Goal: Task Accomplishment & Management: Manage account settings

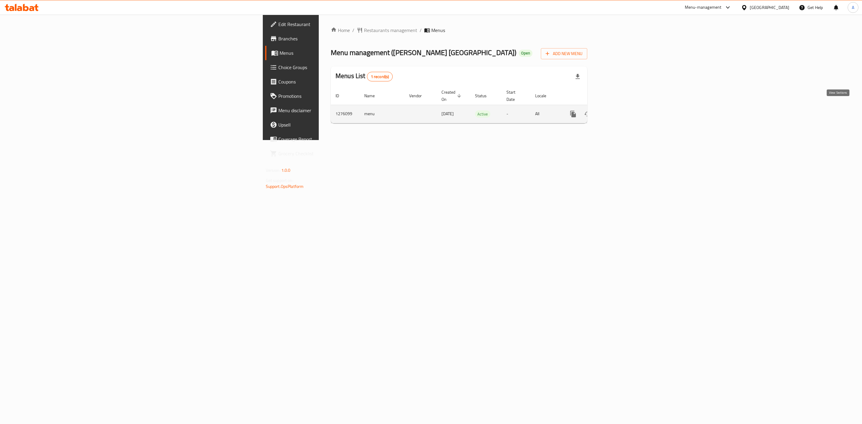
click at [620, 110] on icon "enhanced table" at bounding box center [615, 113] width 7 height 7
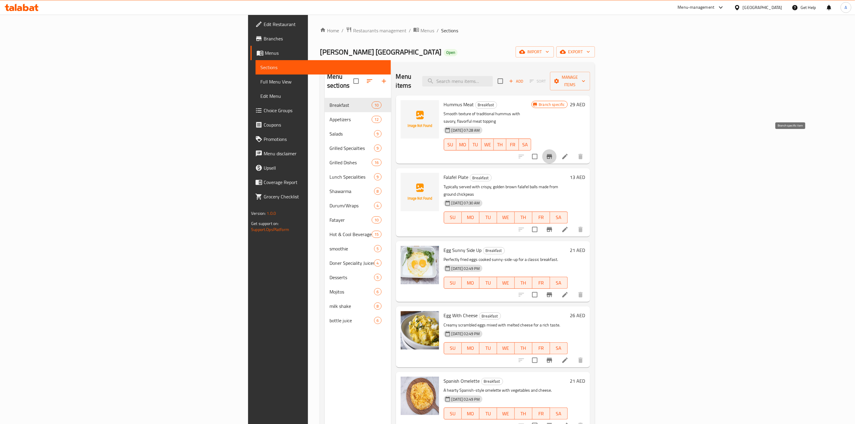
click at [553, 153] on icon "Branch-specific-item" at bounding box center [549, 156] width 7 height 7
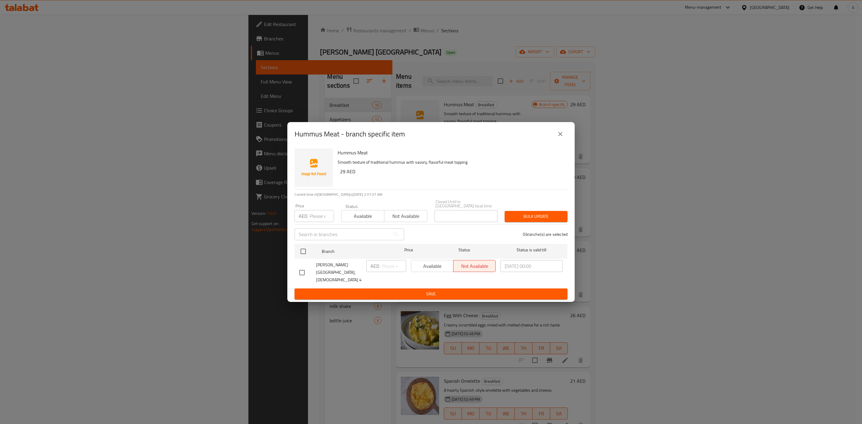
click at [559, 135] on icon "close" at bounding box center [559, 133] width 7 height 7
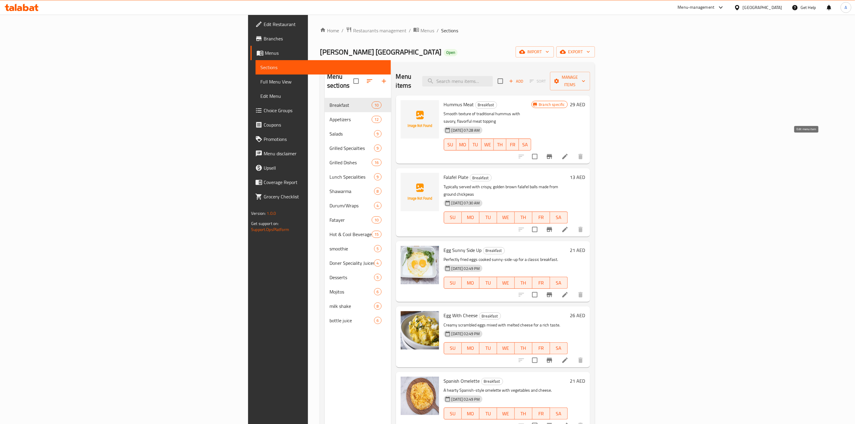
drag, startPoint x: 808, startPoint y: 139, endPoint x: 600, endPoint y: 159, distance: 208.6
click at [568, 173] on h6 "Falafel Plate Breakfast" at bounding box center [506, 177] width 124 height 8
click at [590, 241] on div "Egg Sunny Side Up Breakfast Perfectly fried eggs cooked sunny-side-up for a cla…" at bounding box center [493, 271] width 194 height 61
click at [320, 56] on span "[PERSON_NAME] [GEOGRAPHIC_DATA]" at bounding box center [380, 51] width 121 height 13
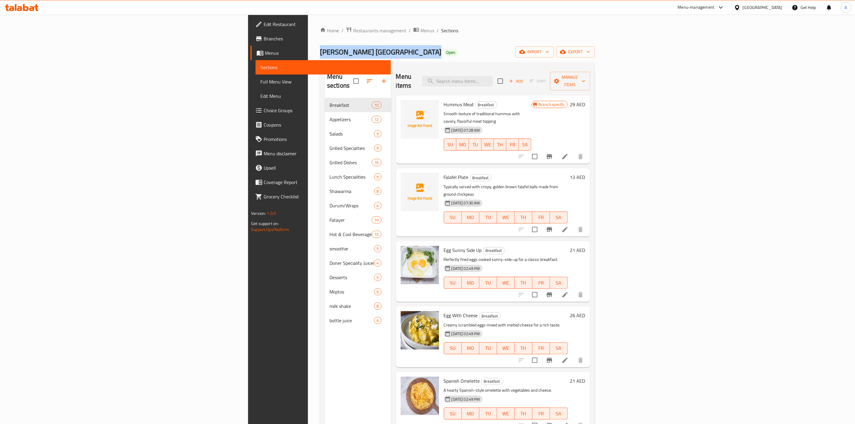
click at [320, 56] on span "[PERSON_NAME] [GEOGRAPHIC_DATA]" at bounding box center [380, 51] width 121 height 13
copy span "[PERSON_NAME] [GEOGRAPHIC_DATA]"
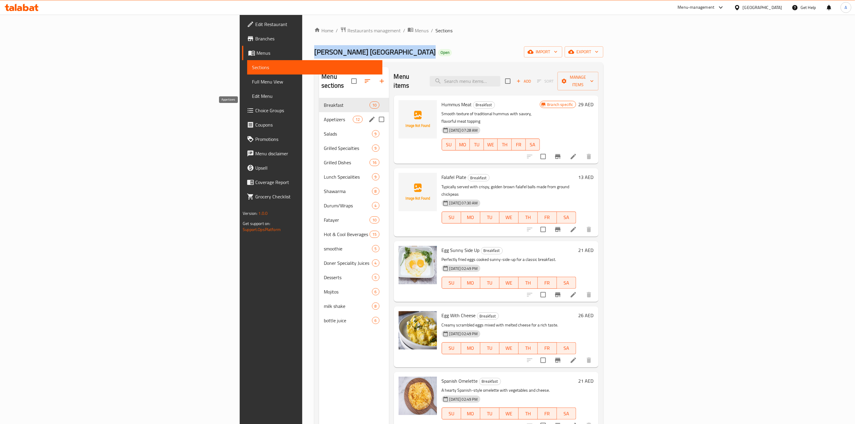
click at [324, 116] on span "Appetizers" at bounding box center [338, 119] width 29 height 7
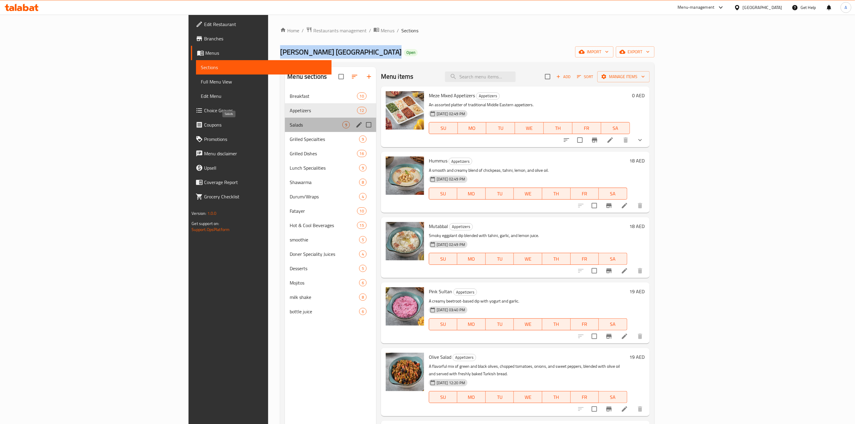
click at [290, 126] on span "Salads" at bounding box center [316, 124] width 52 height 7
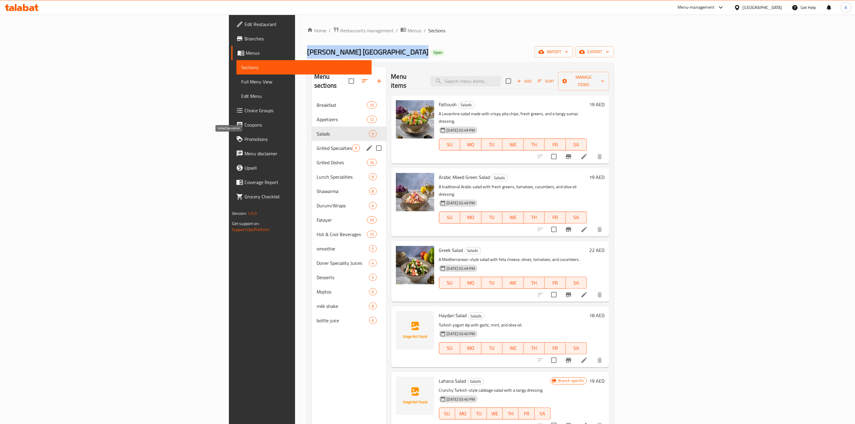
click at [317, 145] on span "Grilled Specialties" at bounding box center [335, 148] width 36 height 7
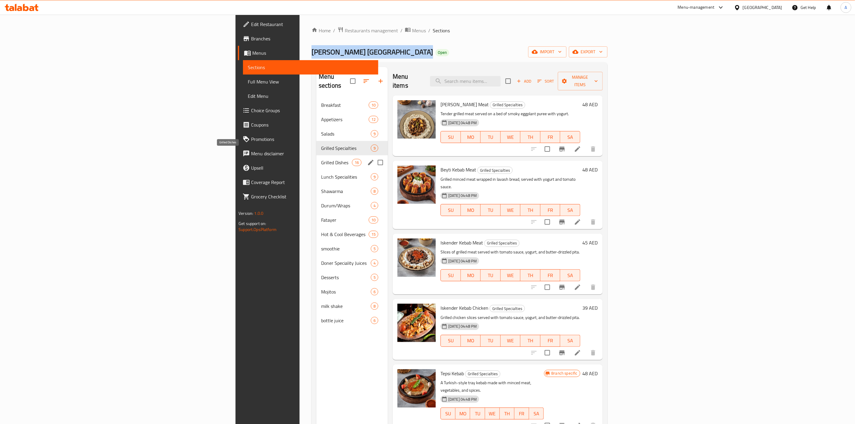
click at [321, 159] on span "Grilled Dishes" at bounding box center [336, 162] width 31 height 7
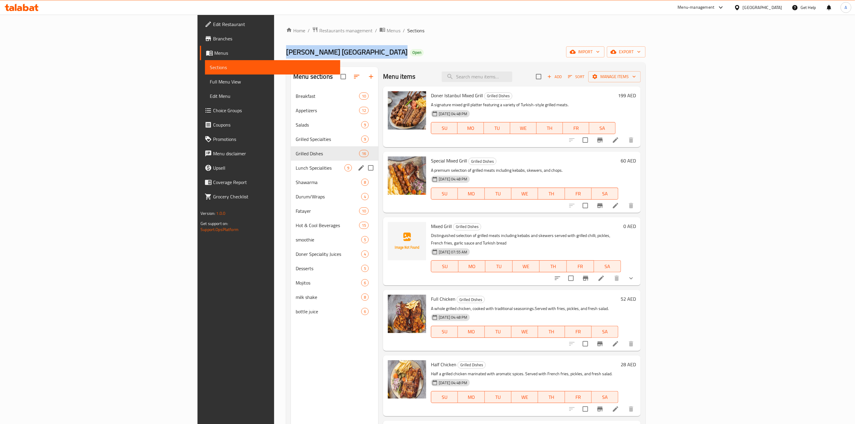
click at [291, 172] on div "Lunch Specialities 9" at bounding box center [334, 168] width 87 height 14
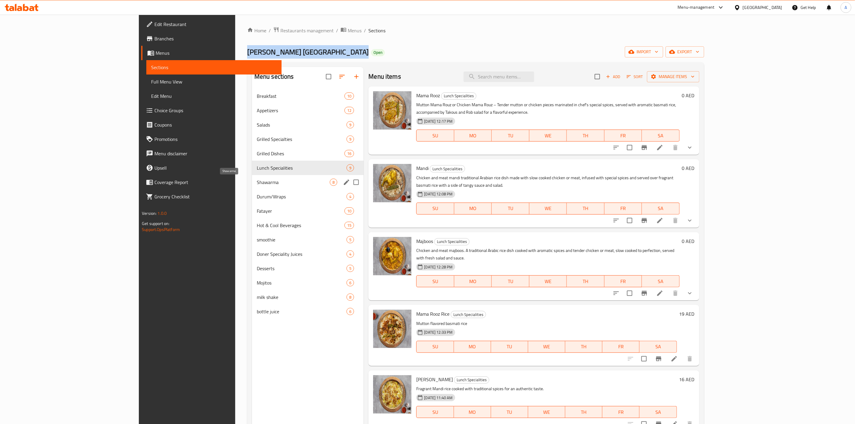
click at [257, 181] on span "Shawarma" at bounding box center [293, 182] width 73 height 7
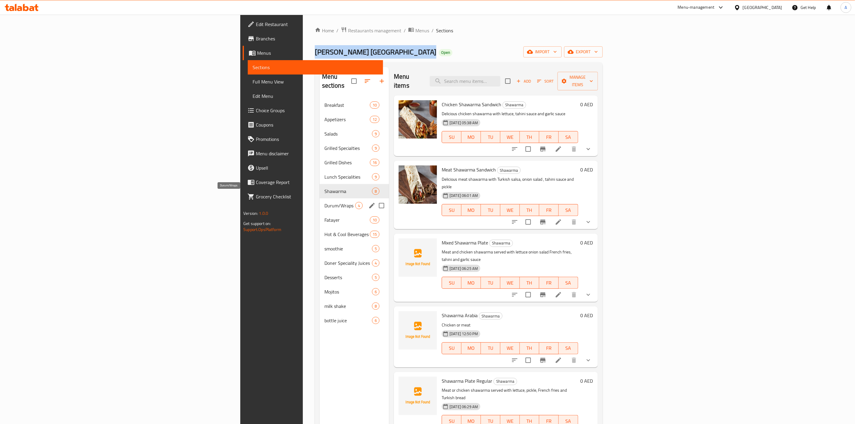
click at [324, 202] on span "Durum/Wraps" at bounding box center [339, 205] width 31 height 7
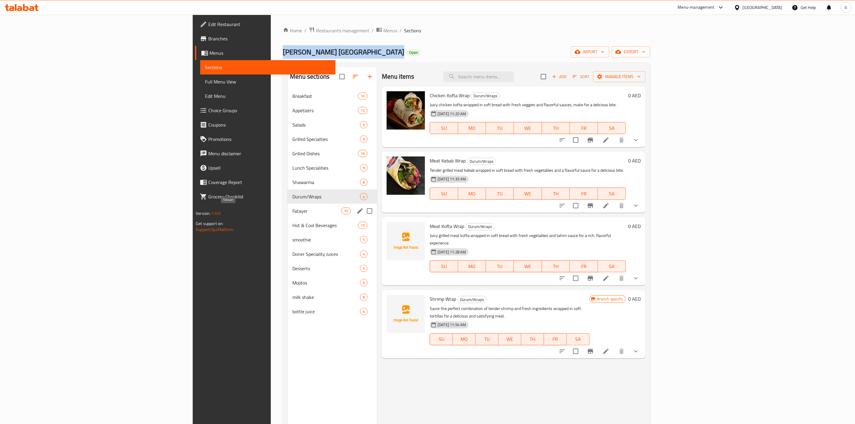
click at [292, 212] on span "Fatayer" at bounding box center [316, 210] width 49 height 7
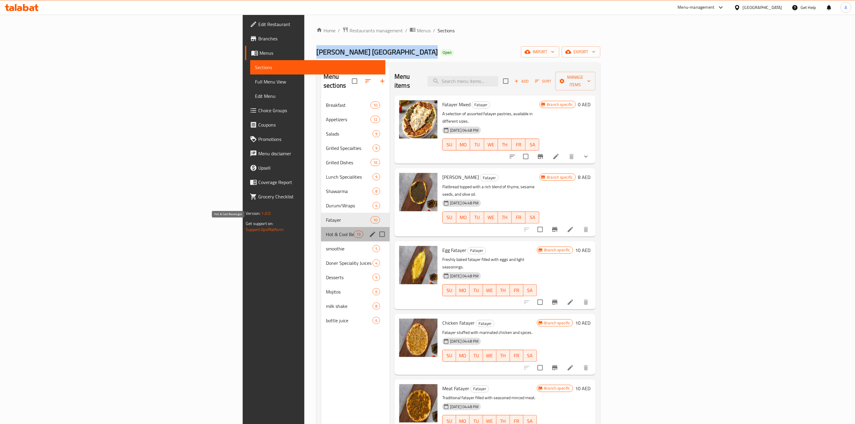
click at [326, 231] on span "Hot & Cool Beverages" at bounding box center [340, 234] width 28 height 7
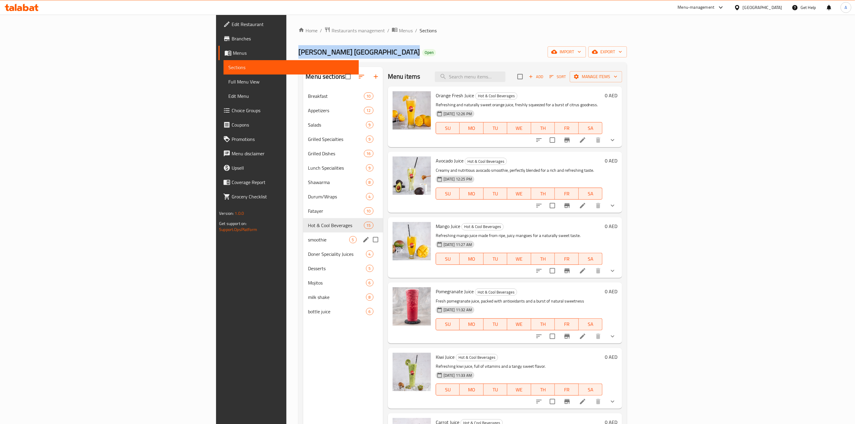
click at [303, 244] on div "smoothie 5" at bounding box center [343, 239] width 80 height 14
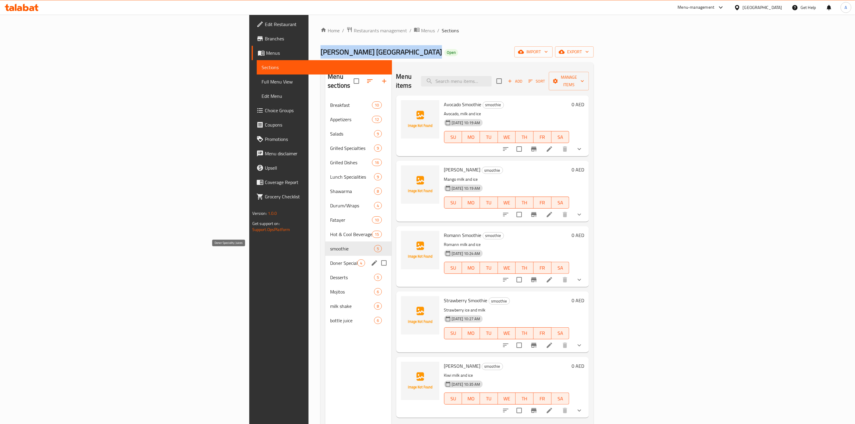
click at [330, 259] on span "Doner Speciality Juices" at bounding box center [343, 262] width 27 height 7
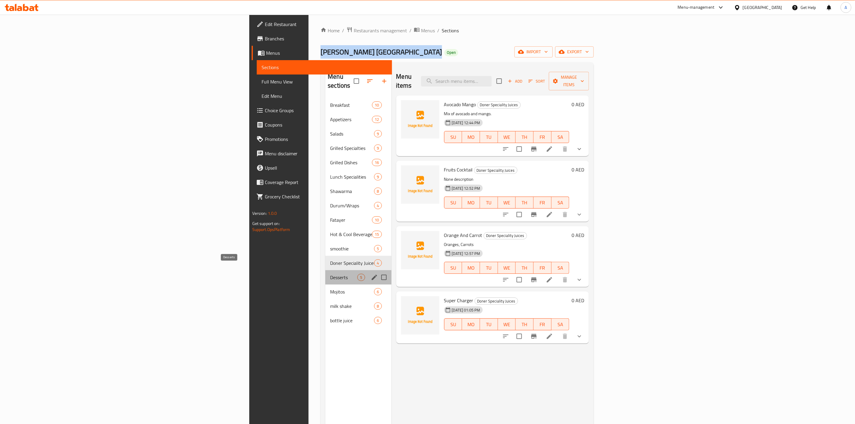
click at [330, 274] on span "Desserts" at bounding box center [343, 277] width 27 height 7
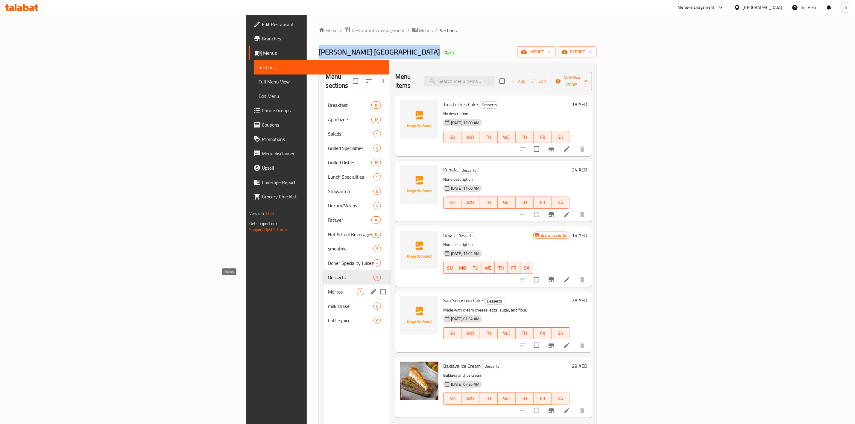
click at [328, 288] on span "Mojitos" at bounding box center [342, 291] width 28 height 7
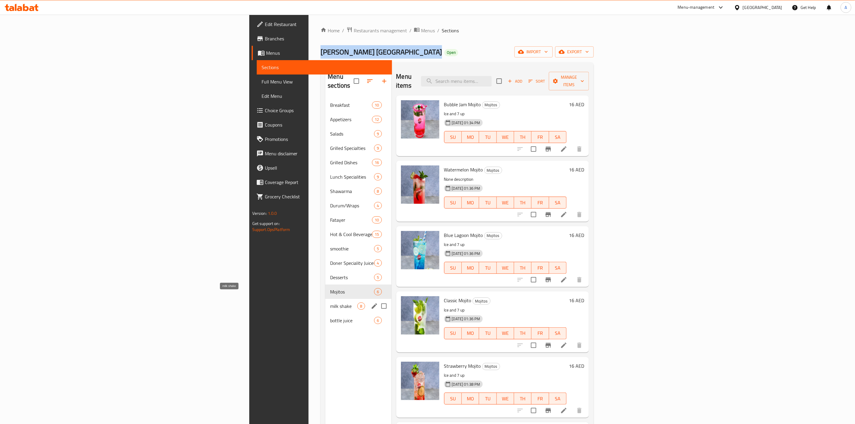
click at [330, 302] on span "milk shake" at bounding box center [343, 305] width 27 height 7
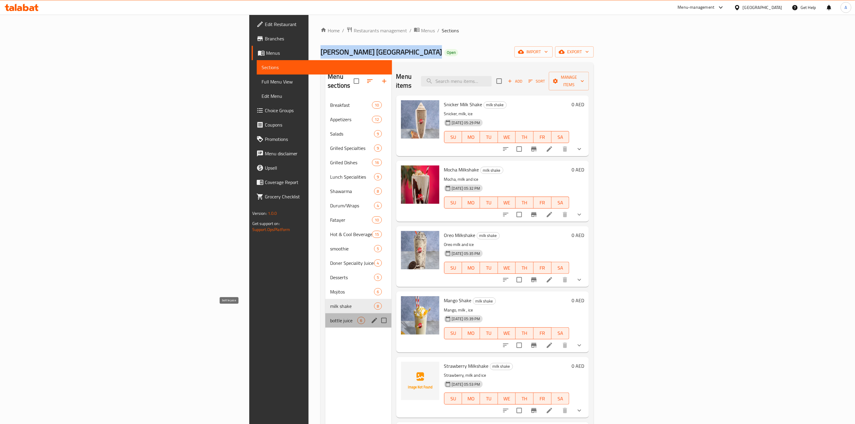
click at [330, 317] on span "bottle juice" at bounding box center [343, 320] width 27 height 7
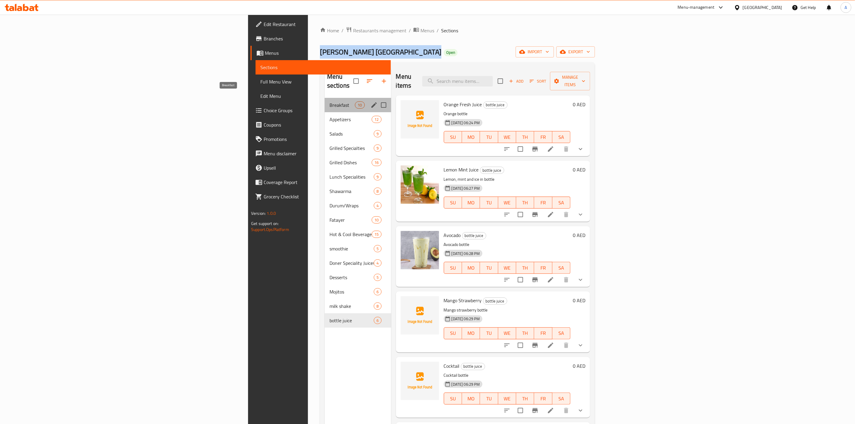
click at [329, 101] on span "Breakfast" at bounding box center [341, 104] width 25 height 7
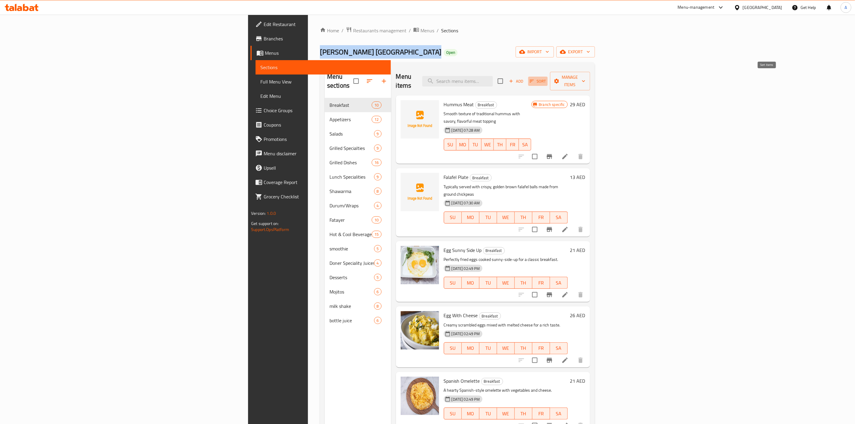
click at [546, 78] on span "Sort" at bounding box center [538, 81] width 16 height 7
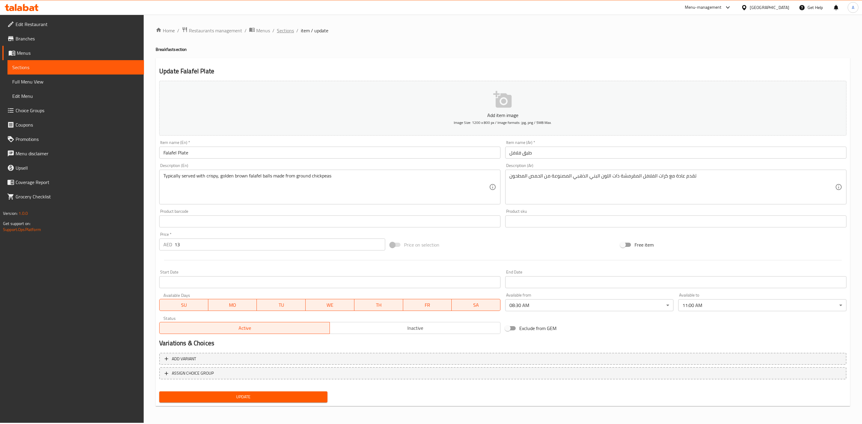
click at [277, 31] on span "Sections" at bounding box center [285, 30] width 17 height 7
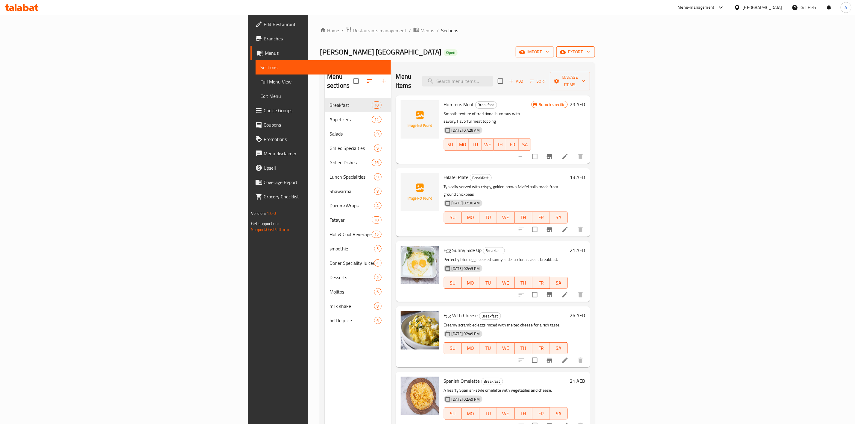
click at [590, 51] on span "export" at bounding box center [575, 51] width 29 height 7
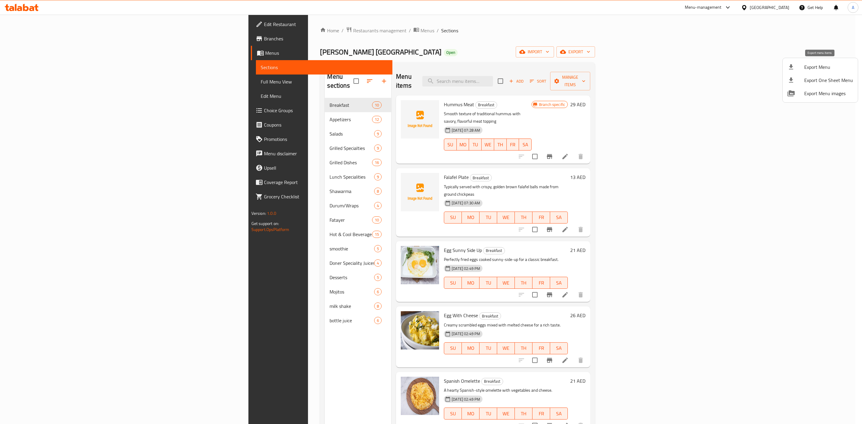
click at [797, 65] on div at bounding box center [795, 66] width 17 height 7
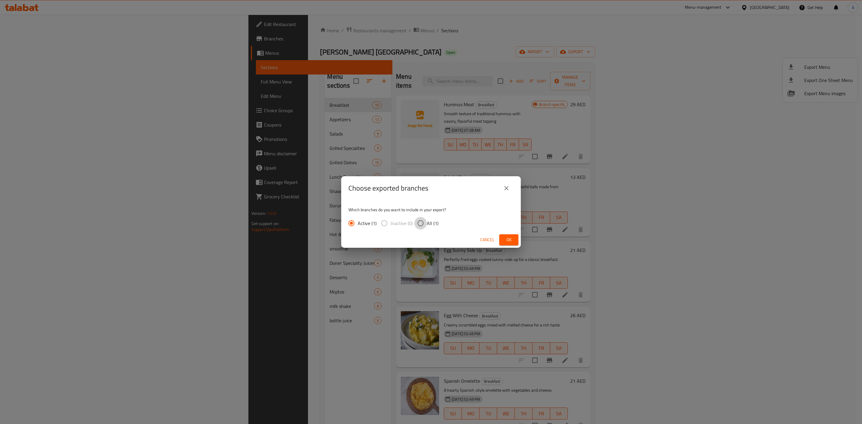
click at [419, 223] on input "All (1)" at bounding box center [420, 223] width 13 height 13
radio input "true"
click at [506, 239] on span "Ok" at bounding box center [509, 239] width 10 height 7
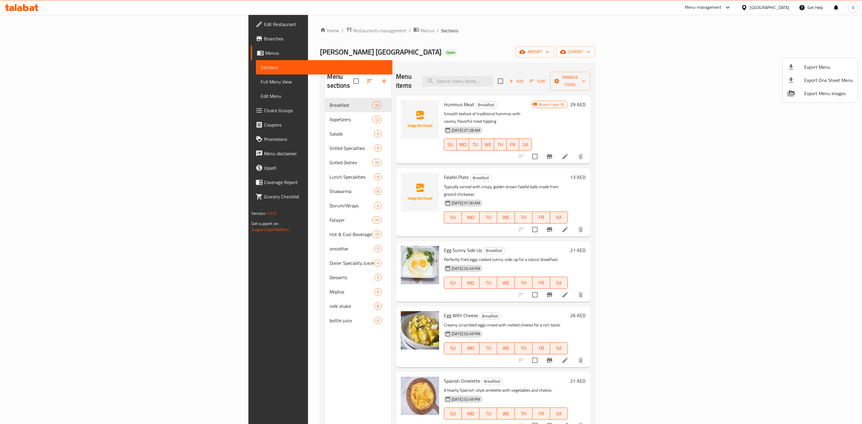
click at [28, 39] on div at bounding box center [431, 212] width 862 height 424
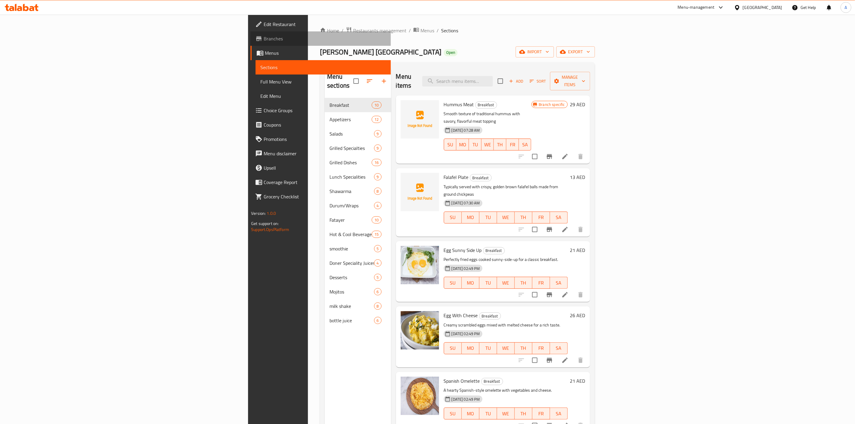
drag, startPoint x: 28, startPoint y: 39, endPoint x: 44, endPoint y: 39, distance: 16.2
click at [264, 39] on span "Branches" at bounding box center [325, 38] width 122 height 7
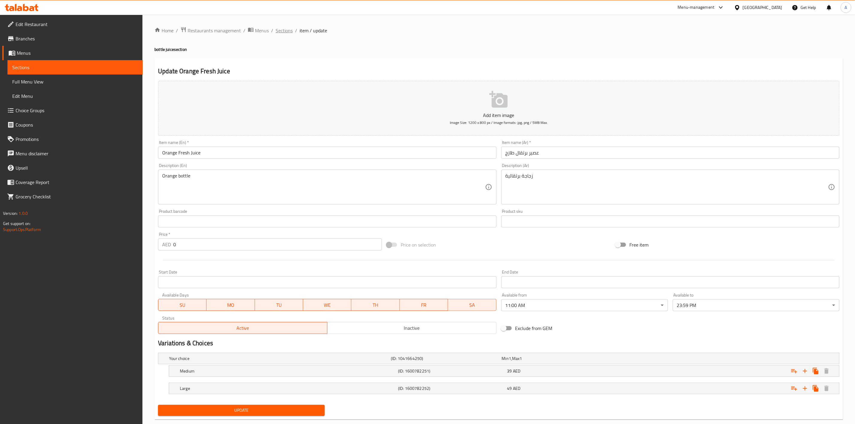
click at [287, 28] on span "Sections" at bounding box center [284, 30] width 17 height 7
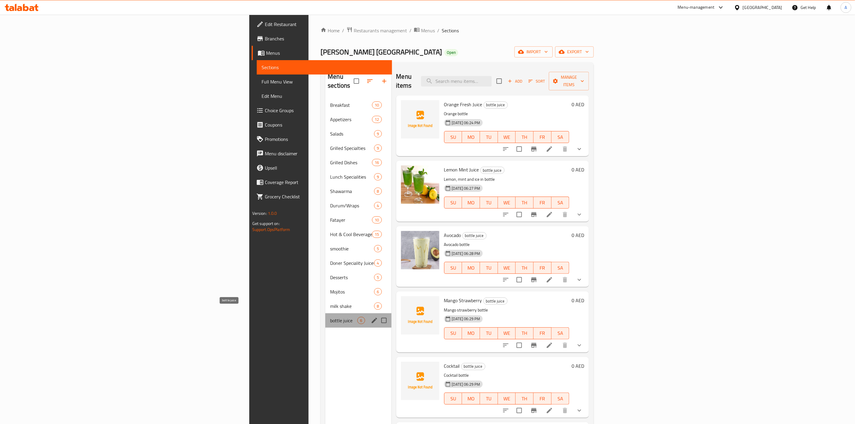
click at [330, 317] on span "bottle juice" at bounding box center [343, 320] width 27 height 7
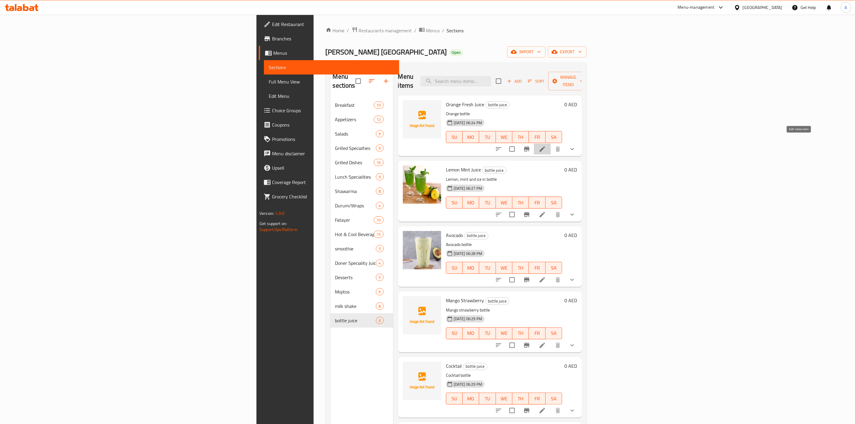
click at [546, 145] on icon at bounding box center [542, 148] width 7 height 7
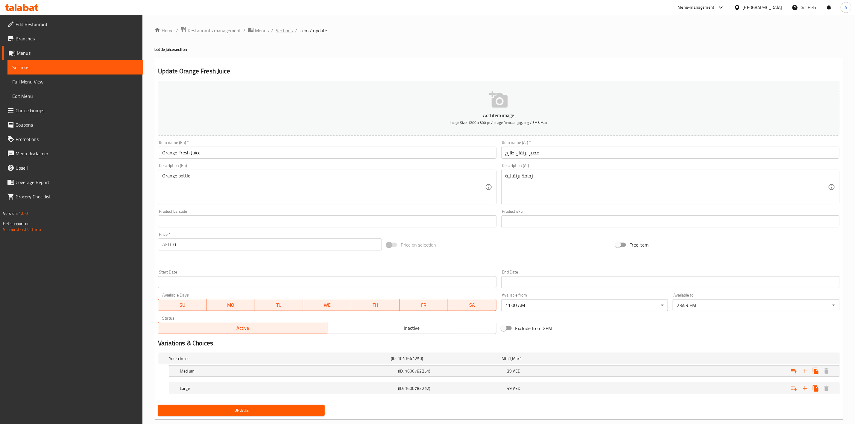
click at [279, 27] on span "Sections" at bounding box center [284, 30] width 17 height 7
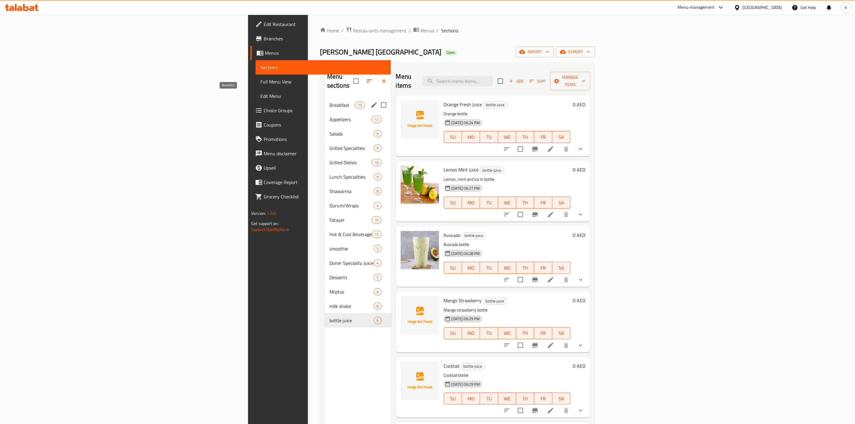
click at [329, 101] on span "Breakfast" at bounding box center [341, 104] width 25 height 7
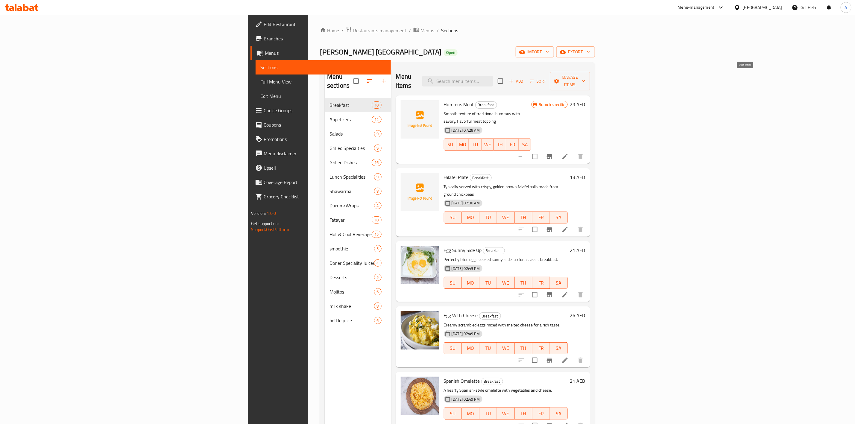
click at [514, 78] on icon "button" at bounding box center [510, 80] width 5 height 5
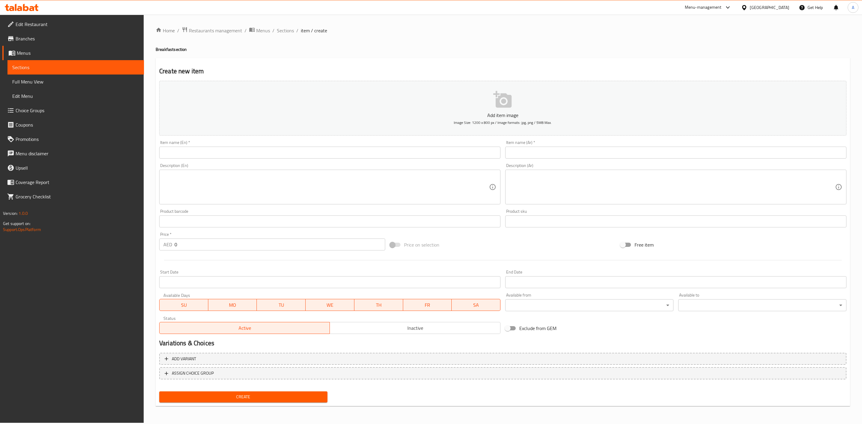
click at [381, 150] on input "text" at bounding box center [329, 153] width 341 height 12
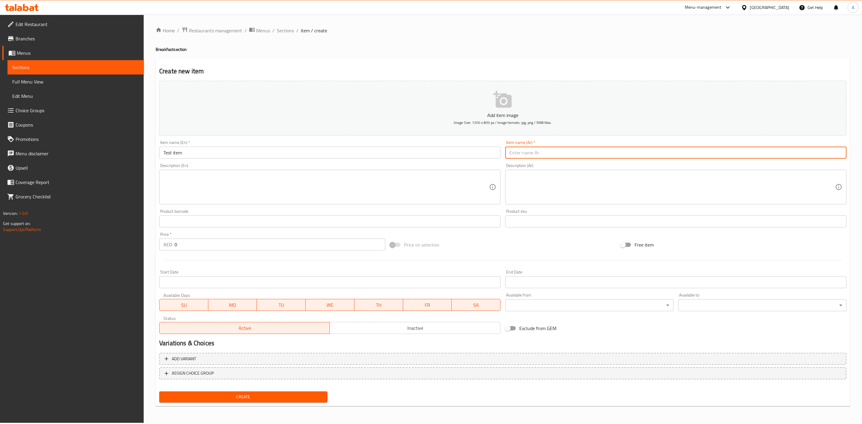
click at [574, 153] on input "text" at bounding box center [675, 153] width 341 height 12
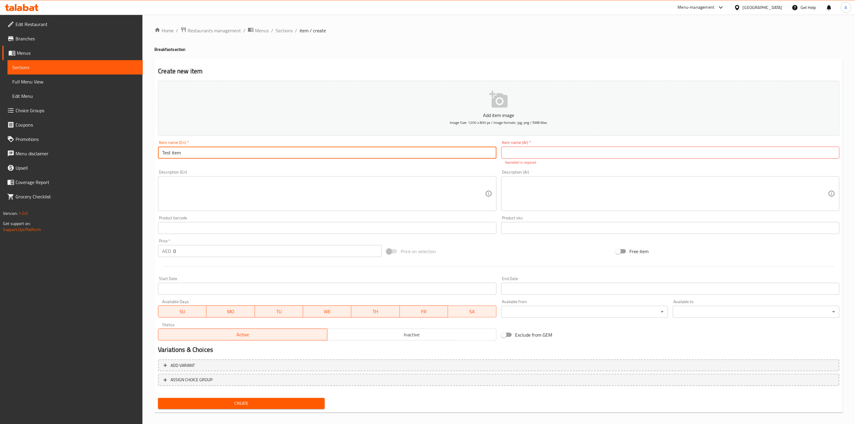
click at [188, 150] on input "Test item" at bounding box center [327, 153] width 338 height 12
type input "Test"
click at [511, 158] on input "text" at bounding box center [670, 153] width 338 height 12
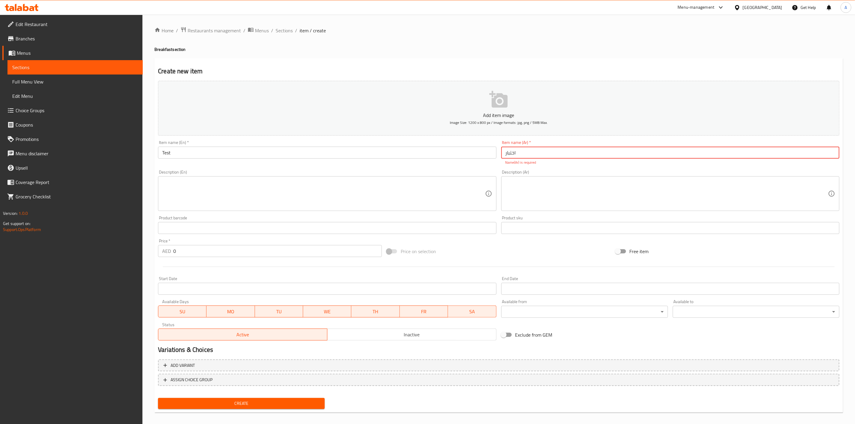
type input "اختبار"
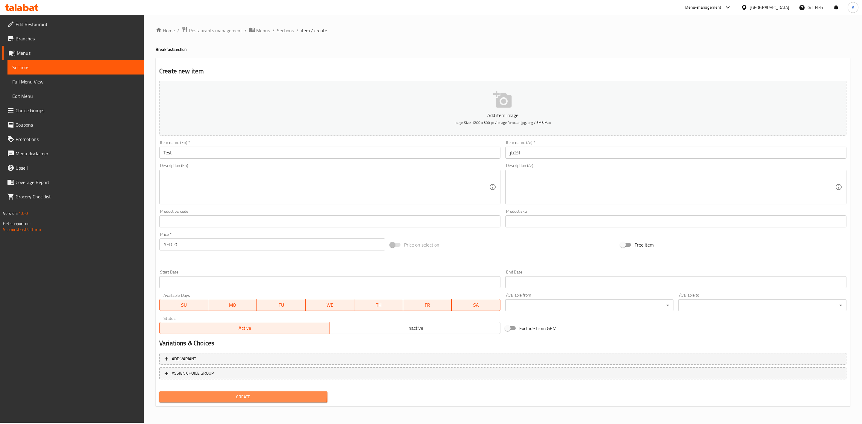
click at [218, 399] on button "Create" at bounding box center [243, 396] width 168 height 11
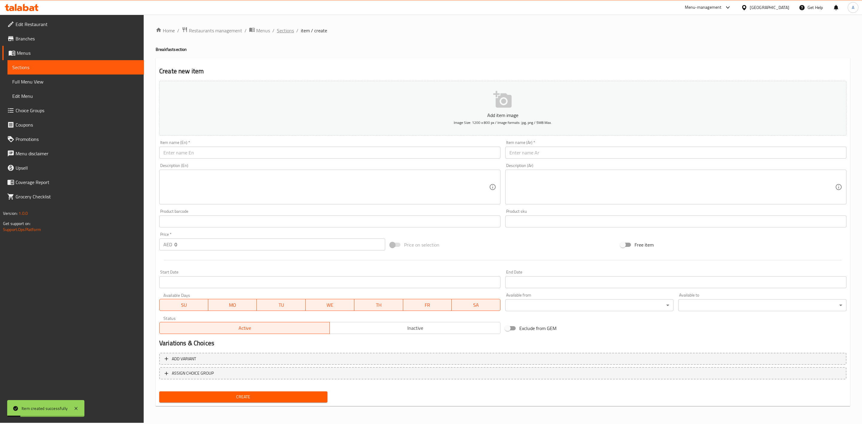
click at [279, 31] on span "Sections" at bounding box center [285, 30] width 17 height 7
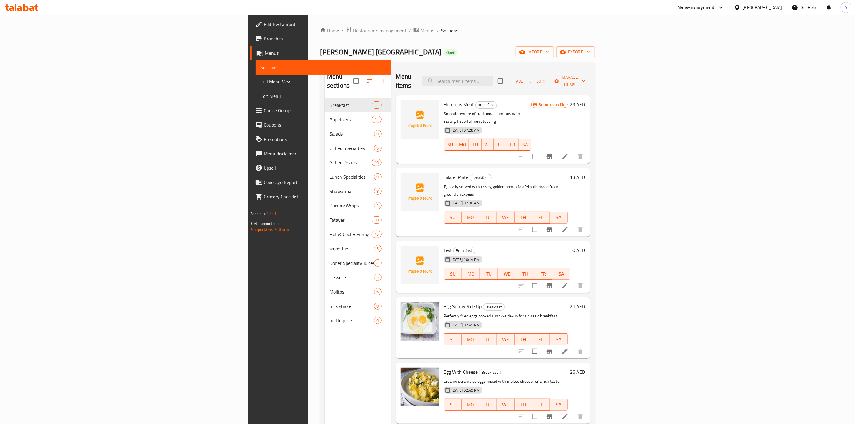
click at [329, 173] on span "Lunch Specialities" at bounding box center [351, 176] width 45 height 7
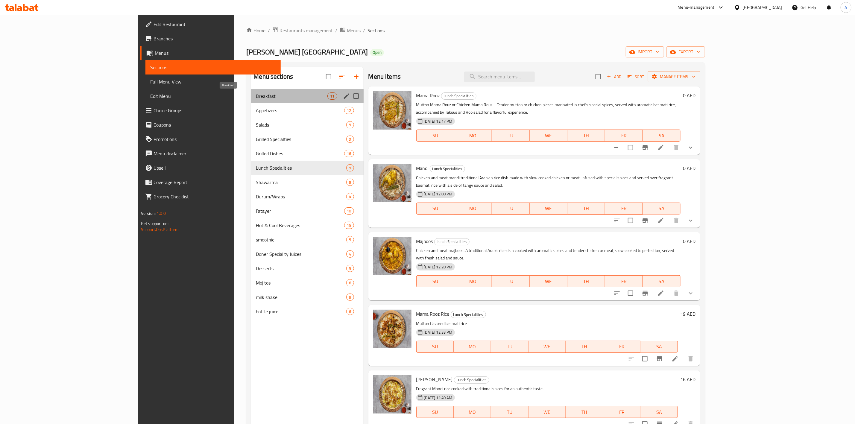
click at [256, 94] on span "Breakfast" at bounding box center [292, 95] width 72 height 7
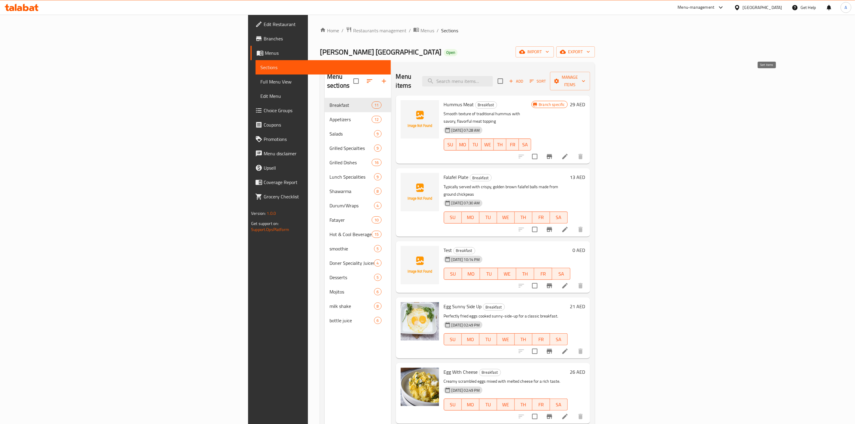
click at [534, 80] on icon "button" at bounding box center [532, 81] width 4 height 3
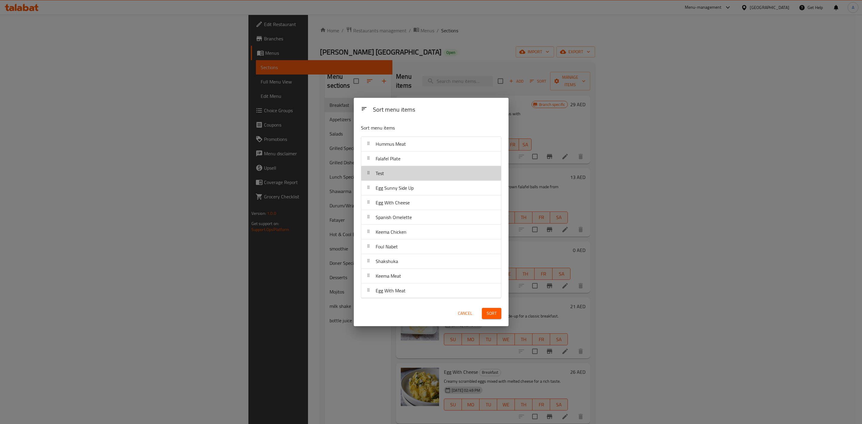
drag, startPoint x: 410, startPoint y: 170, endPoint x: 410, endPoint y: 221, distance: 51.2
click at [410, 171] on div "Test" at bounding box center [431, 173] width 135 height 14
drag, startPoint x: 410, startPoint y: 221, endPoint x: 410, endPoint y: 241, distance: 19.7
click at [410, 240] on nav "Hummus Meat Falafel Plate Test Egg Sunny Side Up Egg With Cheese Spanish Omelet…" at bounding box center [431, 217] width 140 height 162
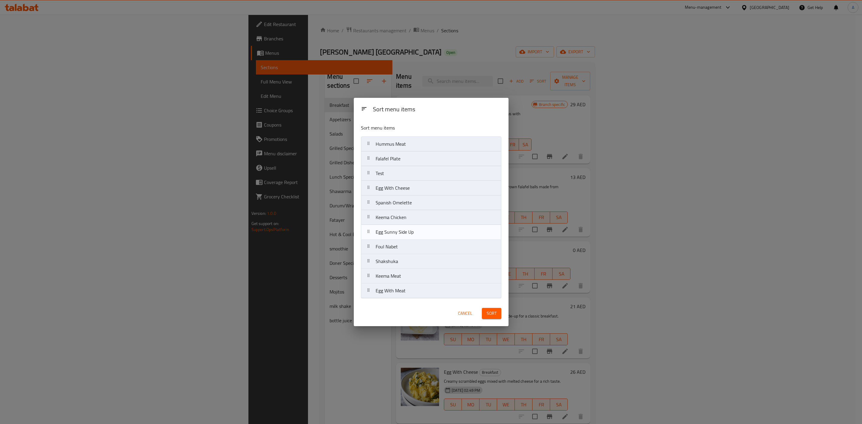
drag, startPoint x: 410, startPoint y: 250, endPoint x: 410, endPoint y: 256, distance: 6.0
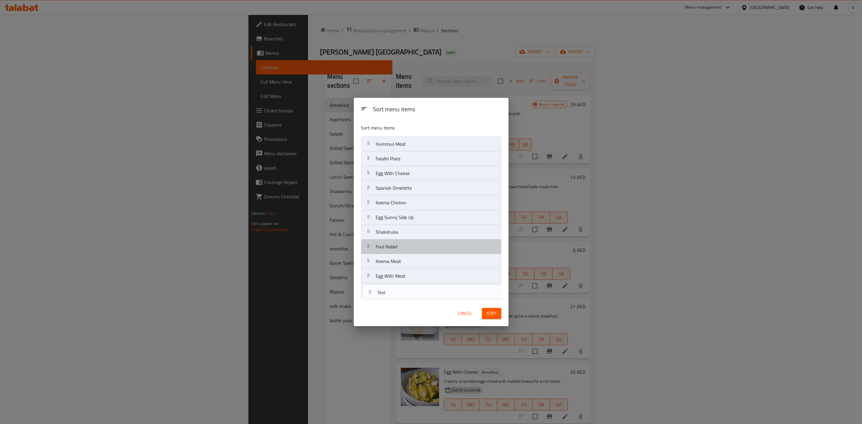
drag, startPoint x: 413, startPoint y: 174, endPoint x: 415, endPoint y: 297, distance: 122.1
click at [415, 297] on nav "Hummus Meat Falafel Plate Test Egg With Cheese Spanish Omelette Keema Chicken E…" at bounding box center [431, 217] width 140 height 162
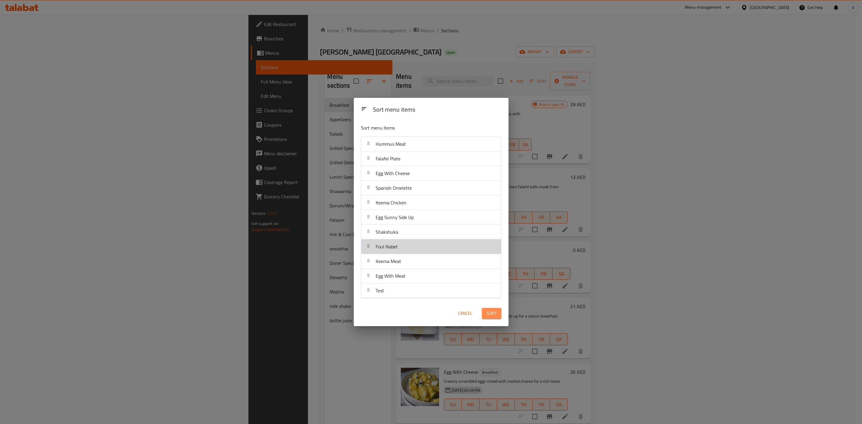
click at [495, 313] on span "Sort" at bounding box center [491, 313] width 10 height 7
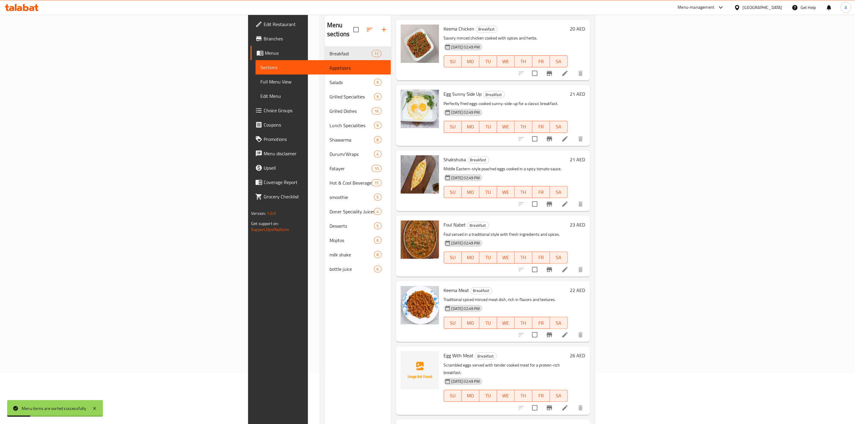
scroll to position [84, 0]
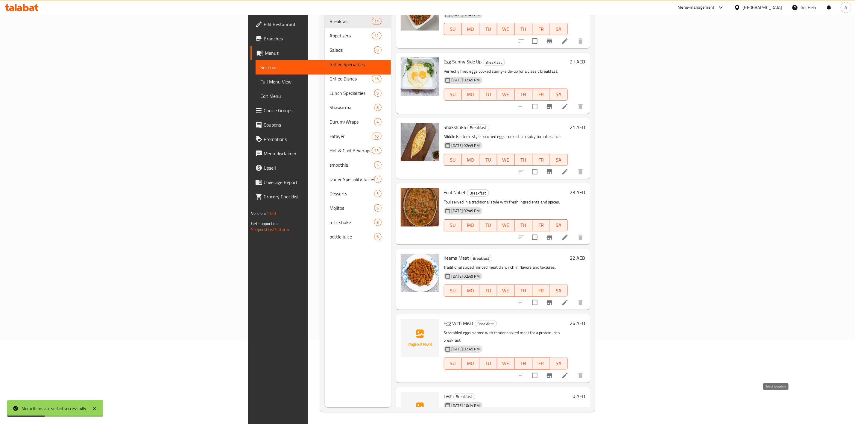
click at [541, 424] on input "checkbox" at bounding box center [534, 431] width 13 height 13
checkbox input "true"
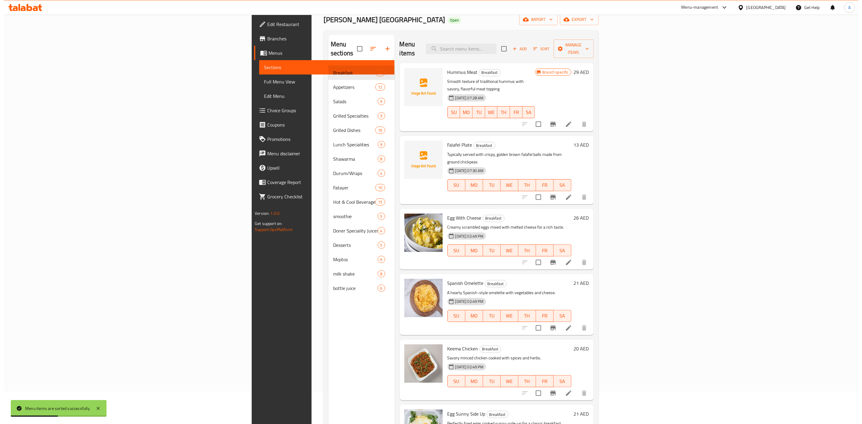
scroll to position [0, 0]
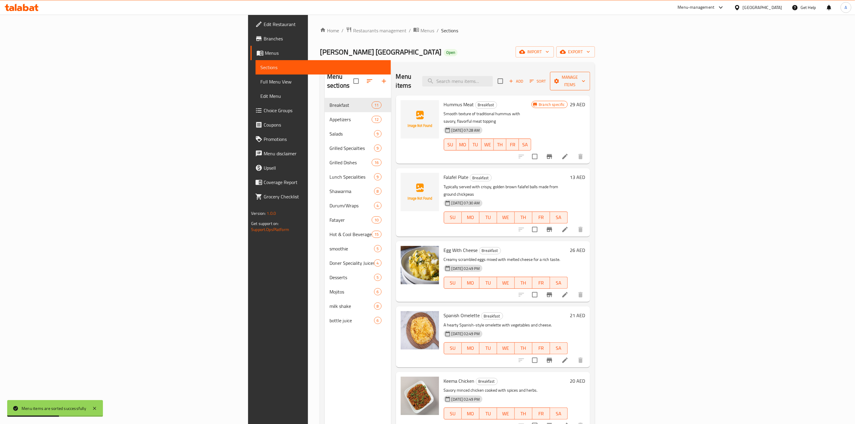
click at [559, 79] on icon "button" at bounding box center [556, 81] width 5 height 5
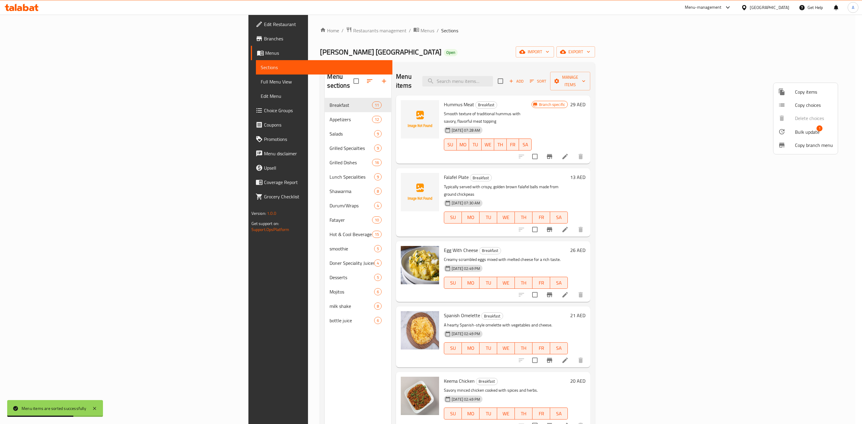
click at [796, 129] on span "Bulk update" at bounding box center [807, 131] width 25 height 7
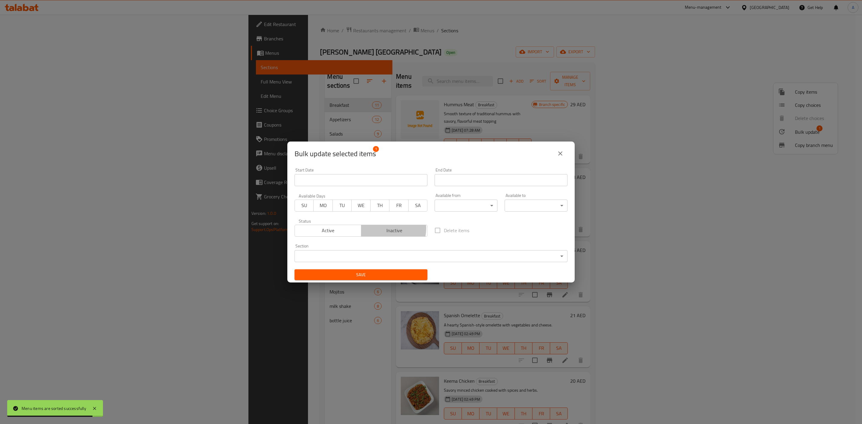
click at [387, 229] on span "Inactive" at bounding box center [395, 230] width 62 height 9
click at [375, 273] on span "Save" at bounding box center [360, 274] width 123 height 7
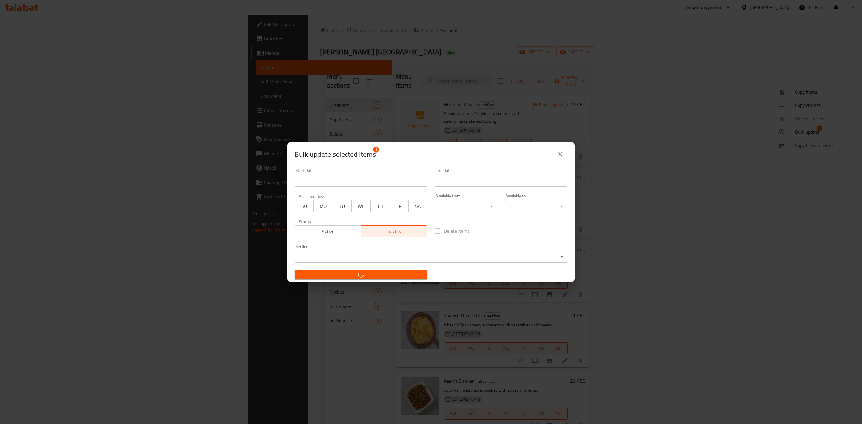
checkbox input "false"
